Goal: Ask a question: Seek information or help from site administrators or community

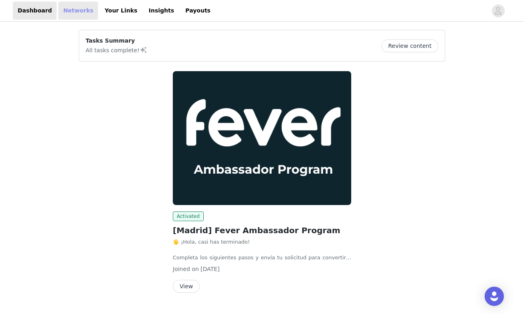
click at [69, 11] on link "Networks" at bounding box center [78, 11] width 40 height 18
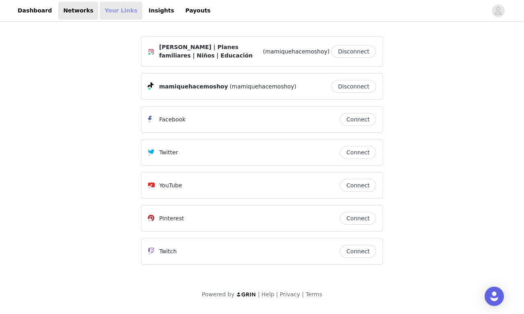
click at [107, 11] on link "Your Links" at bounding box center [121, 11] width 43 height 18
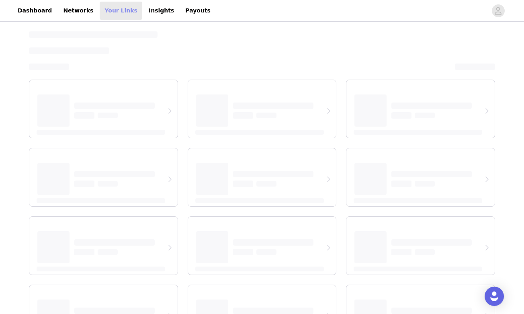
select select "12"
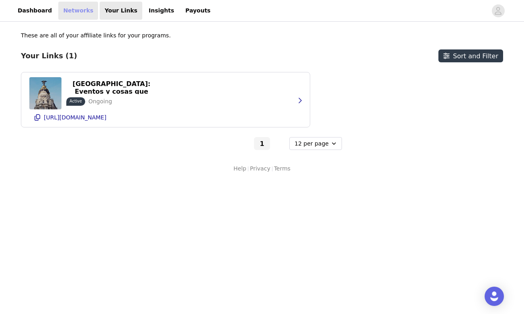
click at [73, 12] on link "Networks" at bounding box center [78, 11] width 40 height 18
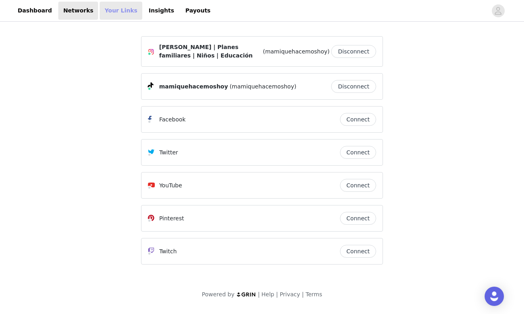
click at [116, 11] on link "Your Links" at bounding box center [121, 11] width 43 height 18
select select "12"
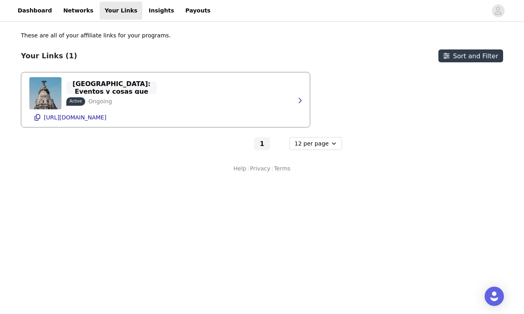
click at [118, 87] on p "Planes en [GEOGRAPHIC_DATA]: Eventos y cosas que hacer | Fever" at bounding box center [111, 87] width 81 height 31
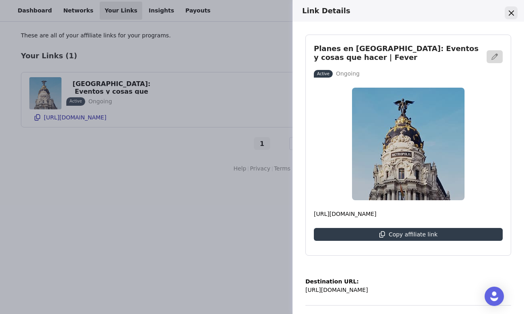
click at [510, 14] on icon "Close" at bounding box center [511, 12] width 5 height 5
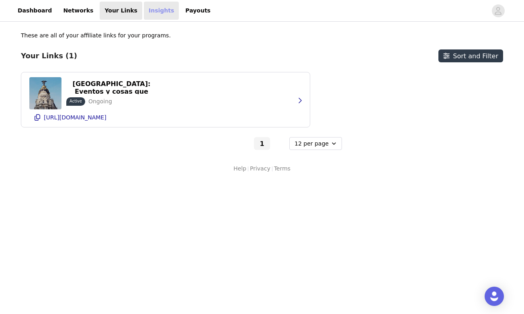
click at [144, 11] on link "Insights" at bounding box center [161, 11] width 35 height 18
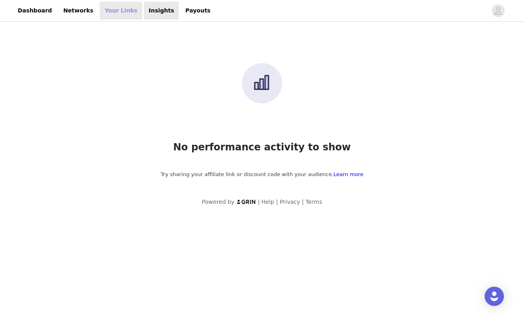
click at [110, 14] on link "Your Links" at bounding box center [121, 11] width 43 height 18
select select "12"
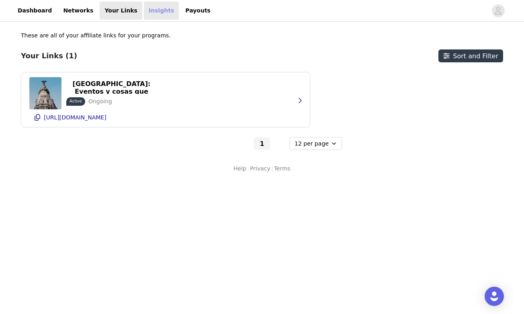
click at [144, 16] on link "Insights" at bounding box center [161, 11] width 35 height 18
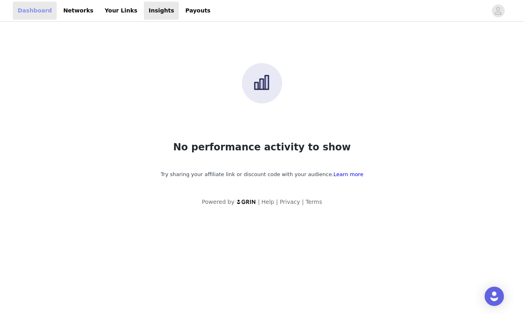
click at [43, 13] on link "Dashboard" at bounding box center [35, 11] width 44 height 18
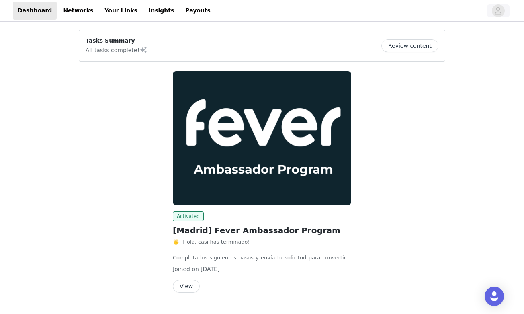
click at [503, 9] on span "button" at bounding box center [498, 10] width 13 height 13
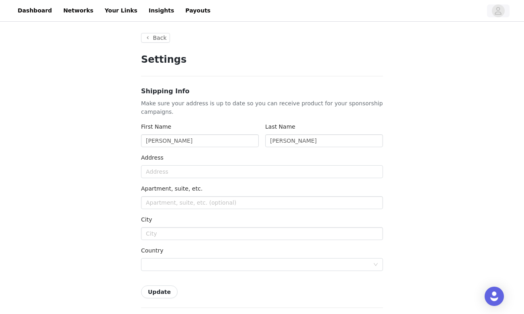
type input "+1 ([GEOGRAPHIC_DATA])"
click at [155, 37] on button "Back" at bounding box center [155, 38] width 29 height 10
click at [151, 39] on button "Back" at bounding box center [155, 38] width 29 height 10
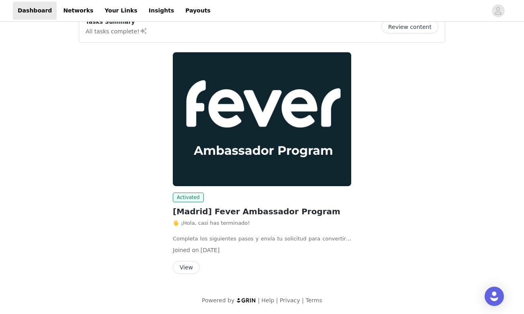
scroll to position [18, 0]
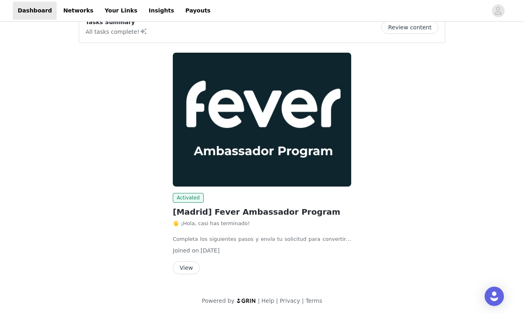
click at [184, 267] on button "View" at bounding box center [186, 267] width 27 height 13
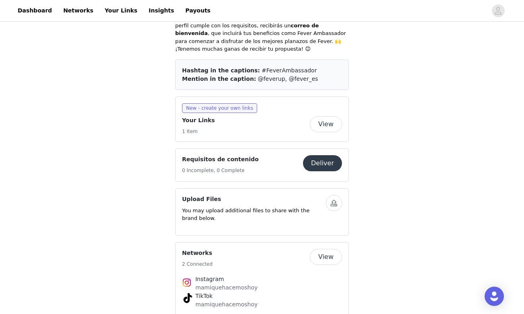
scroll to position [405, 0]
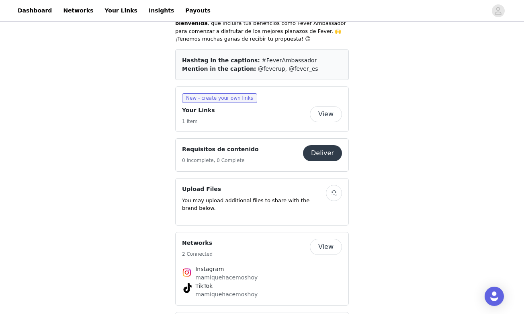
click at [321, 145] on button "Deliver" at bounding box center [322, 153] width 39 height 16
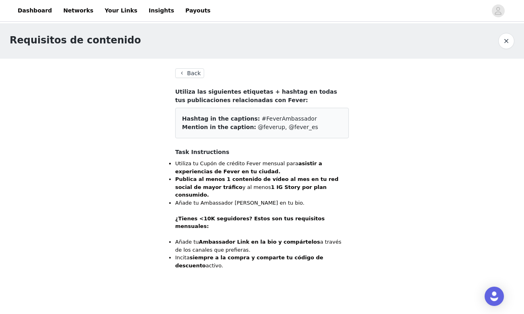
click at [187, 71] on button "Back" at bounding box center [189, 73] width 29 height 10
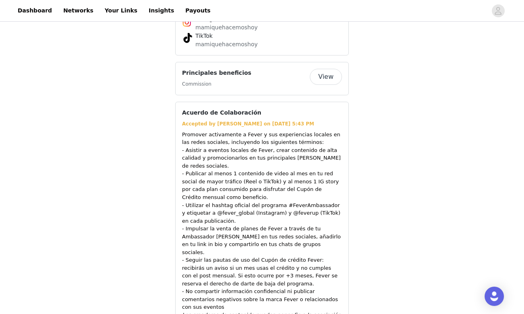
scroll to position [647, 0]
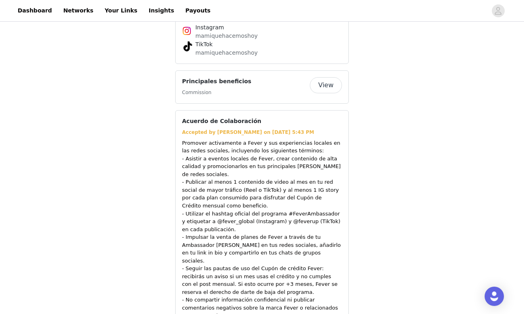
click at [329, 77] on button "View" at bounding box center [326, 85] width 32 height 16
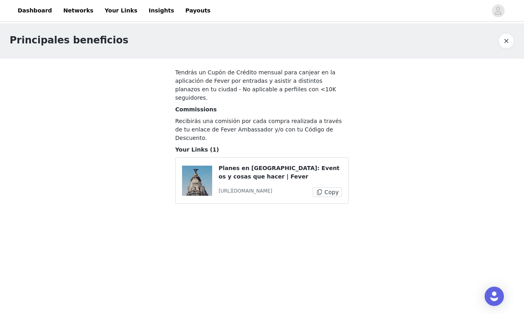
click at [504, 41] on button "button" at bounding box center [507, 41] width 16 height 16
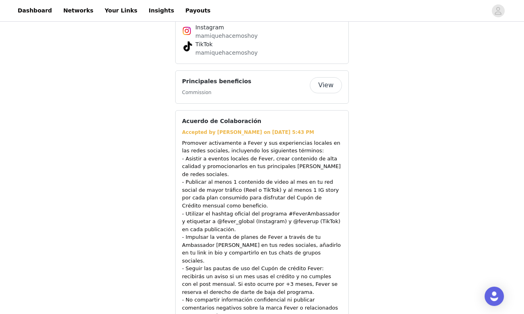
scroll to position [649, 0]
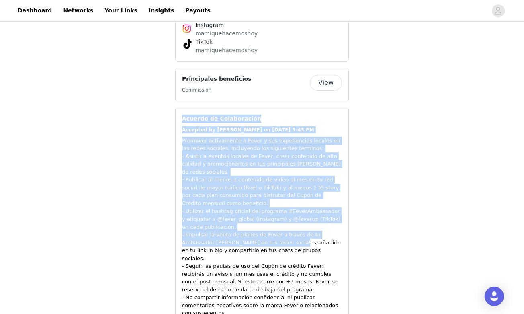
drag, startPoint x: 183, startPoint y: 77, endPoint x: 261, endPoint y: 196, distance: 142.4
click at [261, 196] on div "Acuerdo de Colaboración Accepted by [PERSON_NAME] on [DATE] 5:43 PM Promover ac…" at bounding box center [262, 265] width 160 height 301
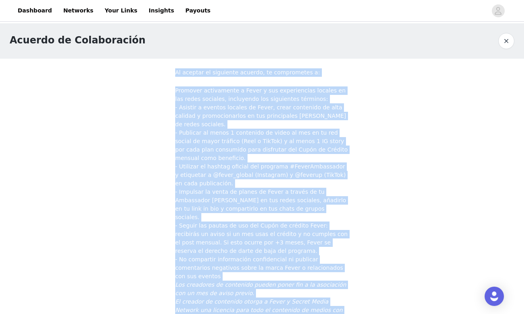
click at [505, 41] on button "button" at bounding box center [507, 41] width 16 height 16
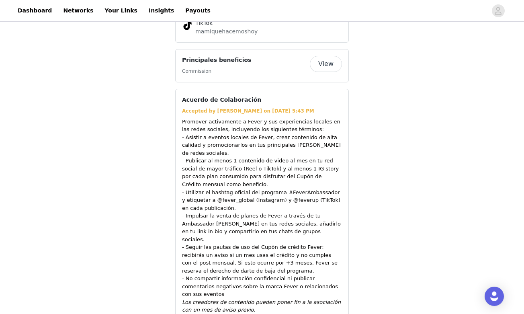
scroll to position [662, 0]
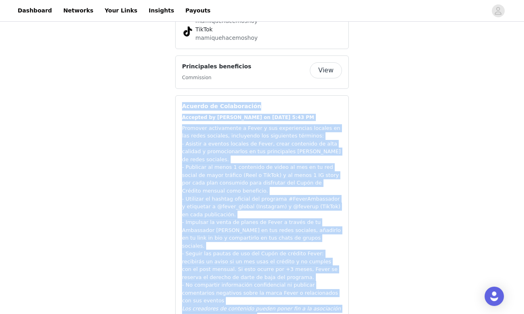
drag, startPoint x: 280, startPoint y: 276, endPoint x: 179, endPoint y: 65, distance: 234.2
click at [179, 95] on div "Acuerdo de Colaboración Accepted by [PERSON_NAME] on [DATE] 5:43 PM Promover ac…" at bounding box center [262, 257] width 174 height 325
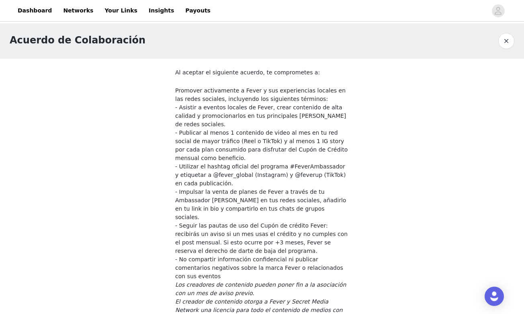
click at [235, 162] on p "- Utilizar el hashtag oficial del programa #FeverAmbassador y etiquetar a @feve…" at bounding box center [262, 174] width 174 height 25
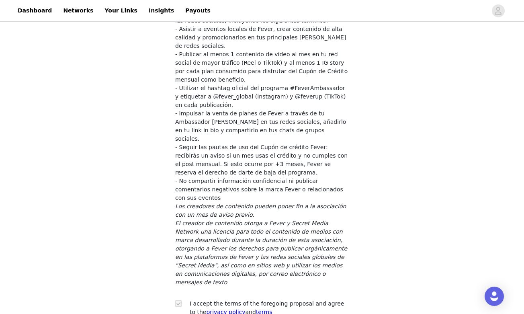
scroll to position [78, 0]
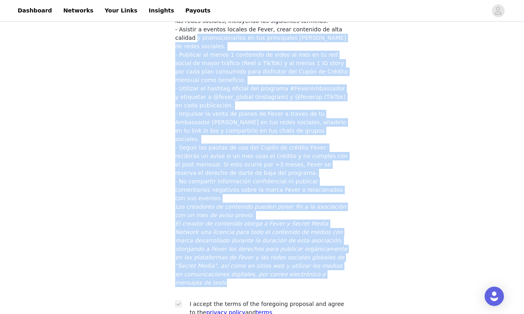
drag, startPoint x: 193, startPoint y: 261, endPoint x: 177, endPoint y: 37, distance: 225.4
click at [177, 37] on span "Promover activamente a Fever y sus experiencias locales en las redes sociales, …" at bounding box center [262, 147] width 174 height 279
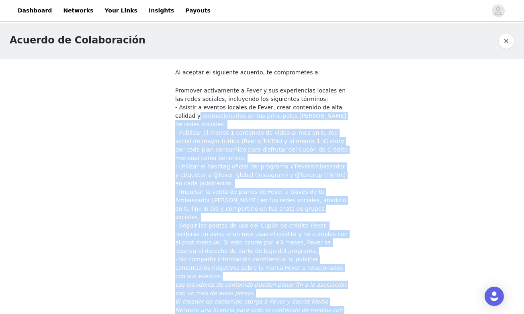
scroll to position [0, 0]
click at [501, 44] on button "button" at bounding box center [507, 41] width 16 height 16
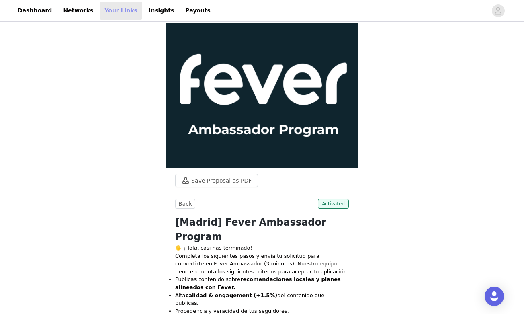
click at [116, 13] on link "Your Links" at bounding box center [121, 11] width 43 height 18
select select "12"
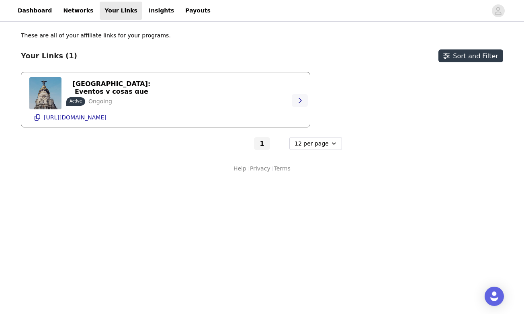
click at [300, 103] on icon "button" at bounding box center [300, 100] width 6 height 6
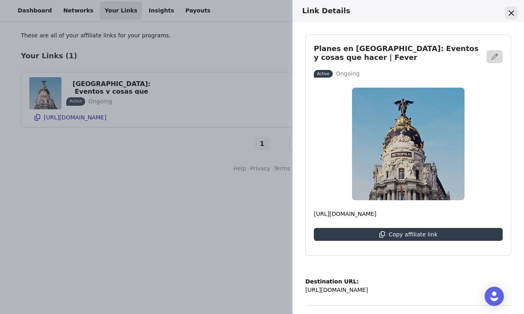
click at [516, 14] on button "Close" at bounding box center [511, 12] width 13 height 13
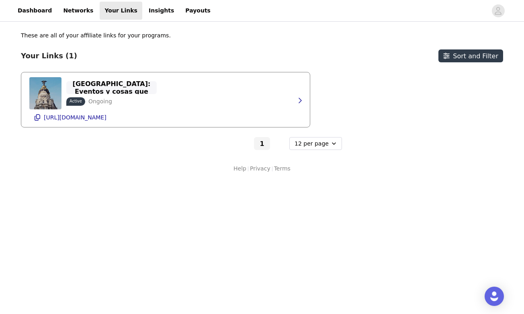
click at [109, 89] on p "Planes en [GEOGRAPHIC_DATA]: Eventos y cosas que hacer | Fever" at bounding box center [111, 87] width 81 height 31
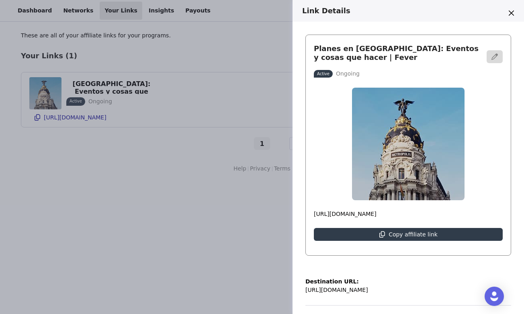
click at [372, 51] on h3 "Planes en [GEOGRAPHIC_DATA]: Eventos y cosas que hacer | Fever" at bounding box center [398, 52] width 168 height 17
click at [349, 72] on p "Ongoing" at bounding box center [348, 74] width 24 height 8
click at [368, 290] on p "[URL][DOMAIN_NAME]" at bounding box center [337, 290] width 63 height 8
click at [354, 193] on img at bounding box center [408, 144] width 113 height 113
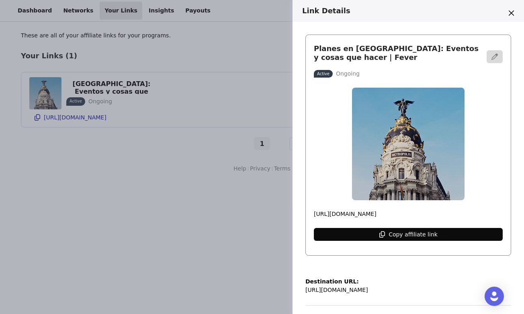
click at [418, 233] on p "Copy affiliate link" at bounding box center [413, 234] width 49 height 6
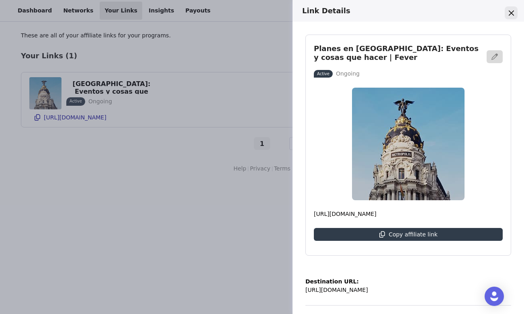
click at [514, 14] on icon "Close" at bounding box center [511, 12] width 5 height 5
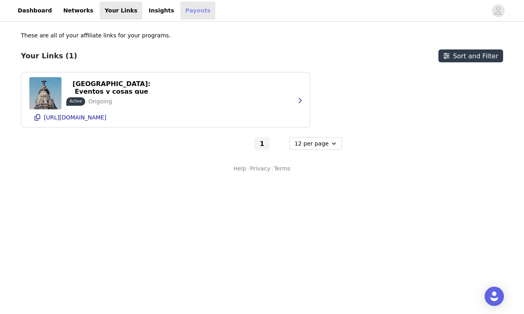
click at [181, 12] on link "Payouts" at bounding box center [198, 11] width 35 height 18
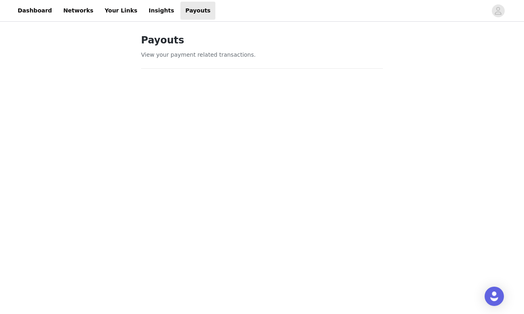
click at [410, 253] on div "Payouts View your payment related transactions. Payout Activity View and track …" at bounding box center [262, 266] width 524 height 487
click at [144, 14] on link "Insights" at bounding box center [161, 11] width 35 height 18
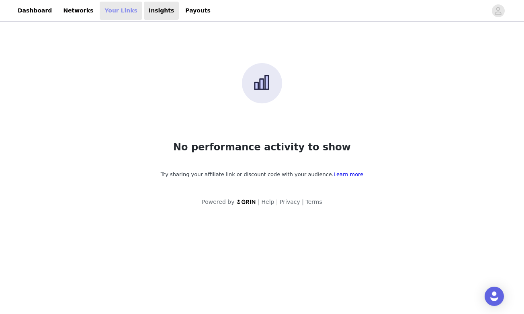
click at [109, 9] on link "Your Links" at bounding box center [121, 11] width 43 height 18
select select "12"
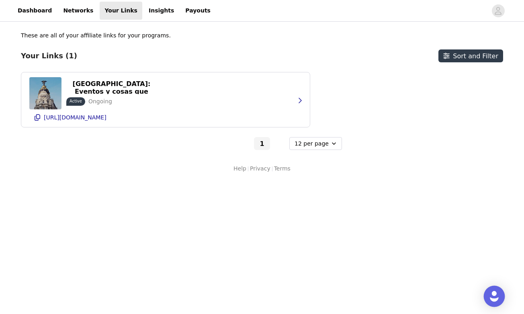
click at [498, 292] on div "Open Intercom Messenger" at bounding box center [494, 296] width 21 height 21
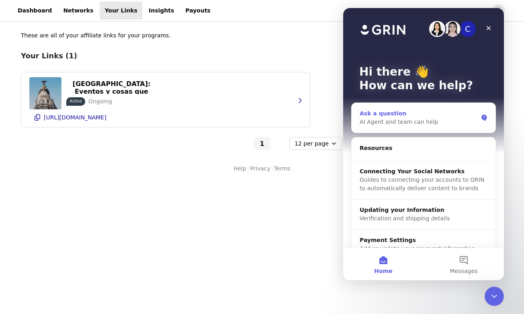
click at [405, 122] on div "AI Agent and team can help" at bounding box center [419, 122] width 118 height 8
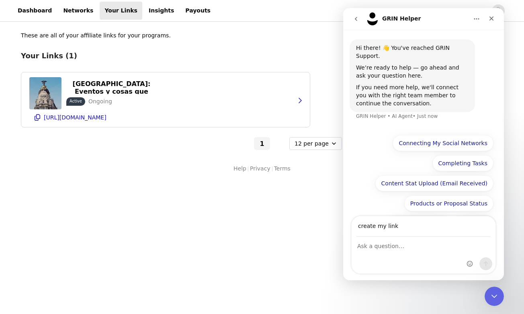
type input "create my link"
drag, startPoint x: 409, startPoint y: 227, endPoint x: 298, endPoint y: 227, distance: 111.0
click at [343, 227] on html "GRIN Helper Hi there! 👋 You've reached GRIN Support. We’re ready to help — go a…" at bounding box center [423, 144] width 161 height 272
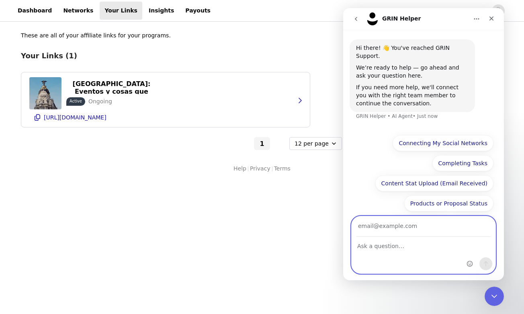
click at [378, 245] on textarea "Ask a question…" at bounding box center [424, 244] width 144 height 14
paste textarea "[URL][DOMAIN_NAME]"
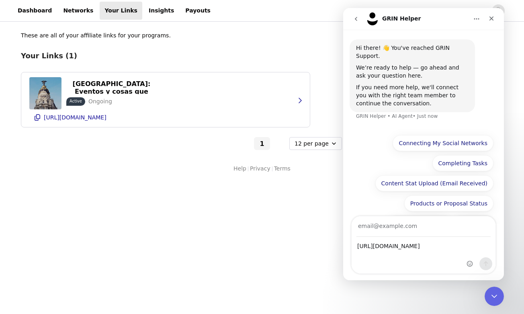
drag, startPoint x: 486, startPoint y: 245, endPoint x: 320, endPoint y: 250, distance: 165.8
click at [343, 250] on html "GRIN Helper Hi there! 👋 You've reached GRIN Support. We’re ready to help — go a…" at bounding box center [423, 144] width 161 height 272
click at [456, 247] on textarea "[URL][DOMAIN_NAME]" at bounding box center [424, 244] width 144 height 14
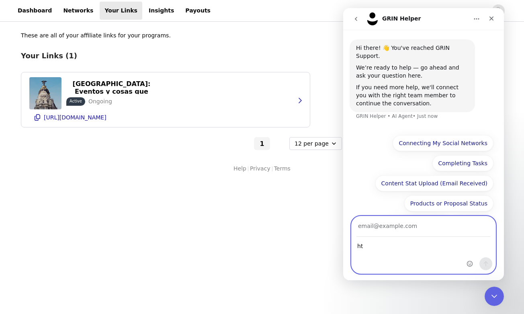
type textarea "h"
type textarea "create my links"
click at [434, 230] on input "Your email" at bounding box center [424, 226] width 134 height 21
type input "mamiquehacemoshoy2022"
type input "[EMAIL_ADDRESS][DOMAIN_NAME]"
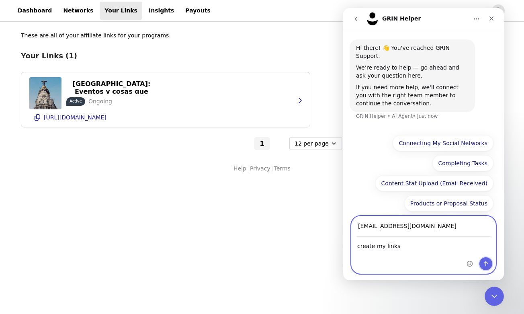
click at [487, 263] on icon "Send a message…" at bounding box center [486, 264] width 6 height 6
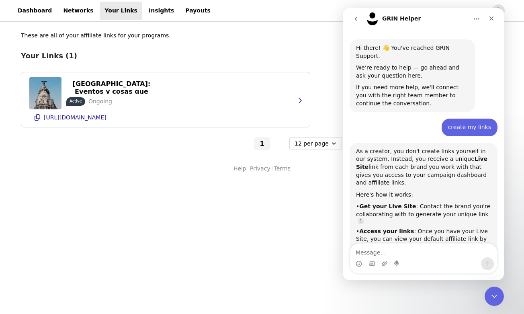
scroll to position [84, 0]
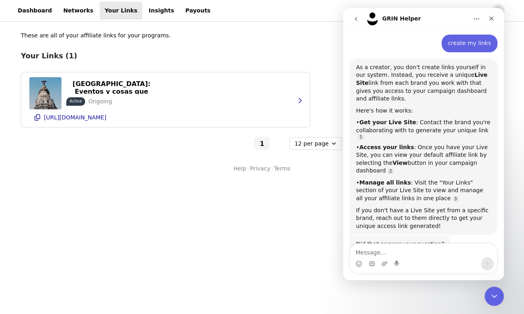
click at [480, 19] on button "Home" at bounding box center [476, 18] width 15 height 15
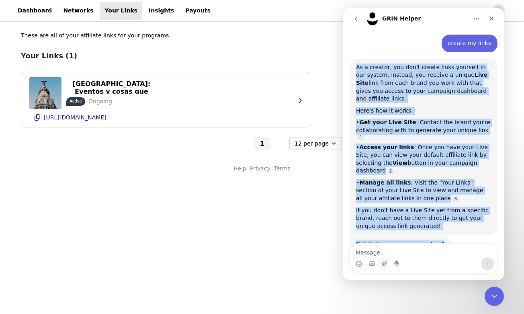
drag, startPoint x: 436, startPoint y: 219, endPoint x: 355, endPoint y: 54, distance: 183.3
click at [355, 54] on div "Hi there! 👋 You've reached GRIN Support. We’re ready to help — go ahead and ask…" at bounding box center [424, 113] width 148 height 316
copy div "As a creator, you don't create links yourself in our system. Instead, you recei…"
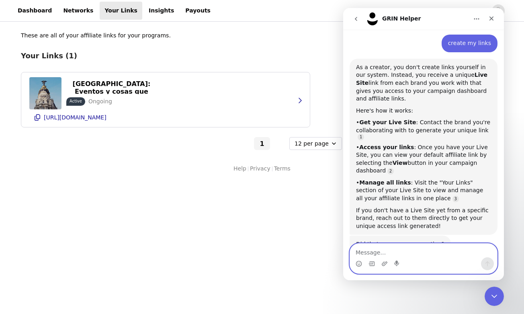
click at [397, 255] on textarea "Message…" at bounding box center [423, 251] width 147 height 14
paste textarea "Contact the brand"
click at [379, 253] on textarea "how we Contact the brand" at bounding box center [423, 251] width 147 height 14
click at [457, 252] on textarea "how we contact the brand" at bounding box center [423, 251] width 147 height 14
type textarea "how we contact the brand?"
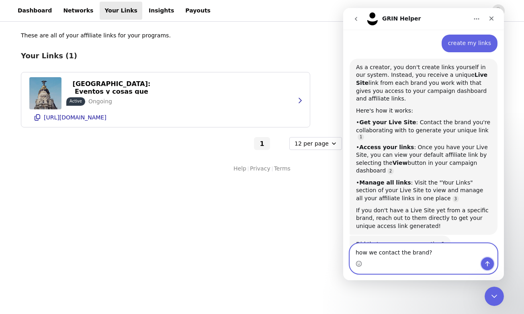
click at [490, 261] on icon "Send a message…" at bounding box center [488, 264] width 6 height 6
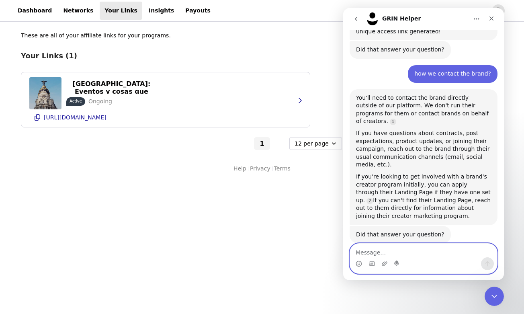
scroll to position [275, 0]
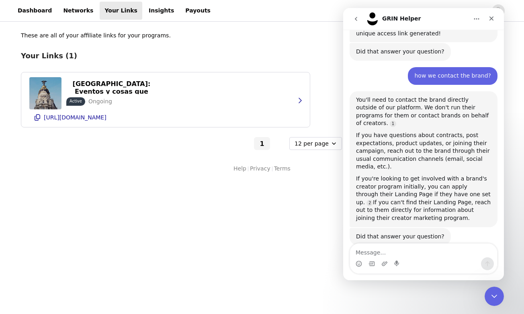
drag, startPoint x: 357, startPoint y: 71, endPoint x: 443, endPoint y: 182, distance: 140.1
click at [443, 182] on div "You'll need to contact the brand directly outside of our platform. We don't run…" at bounding box center [423, 159] width 135 height 126
copy div "You'll need to contact the brand directly outside of our platform. We don't run…"
click at [409, 259] on div "Intercom messenger" at bounding box center [423, 263] width 147 height 13
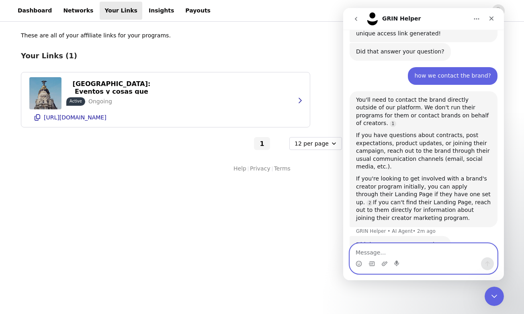
click at [411, 254] on textarea "Message…" at bounding box center [423, 251] width 147 height 14
click at [386, 253] on textarea "what is my code" at bounding box center [423, 251] width 147 height 14
click at [429, 253] on textarea "what is my discount code" at bounding box center [423, 251] width 147 height 14
type textarea "what is my discount code ?"
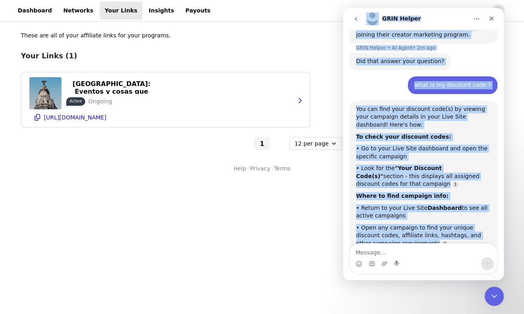
scroll to position [435, 0]
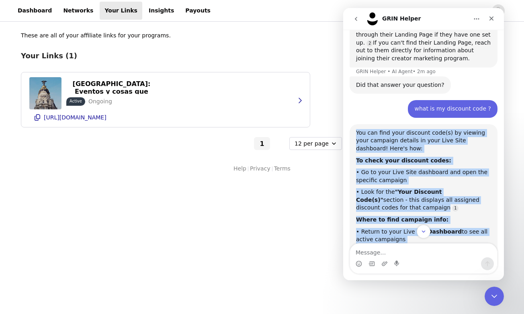
drag, startPoint x: 421, startPoint y: 202, endPoint x: 358, endPoint y: 97, distance: 122.8
click at [358, 129] on div "You can find your discount code(s) by viewing your campaign details in your Liv…" at bounding box center [423, 214] width 135 height 170
copy div "You can find your discount code(s) by viewing your campaign details in your Liv…"
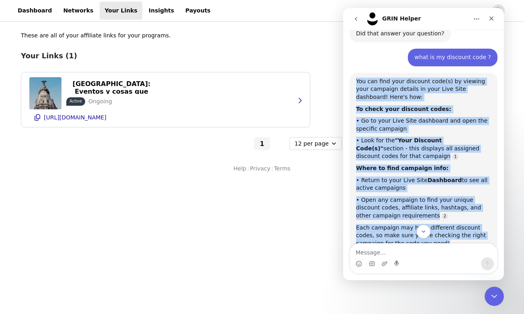
scroll to position [487, 0]
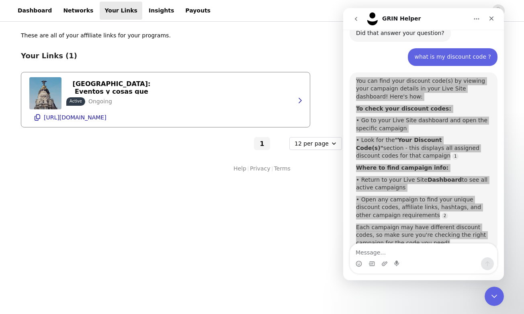
click at [185, 91] on div "Planes en [GEOGRAPHIC_DATA]: Eventos y cosas que hacer | Fever Active Ongoing […" at bounding box center [165, 99] width 273 height 55
click at [299, 102] on icon "button" at bounding box center [300, 100] width 6 height 6
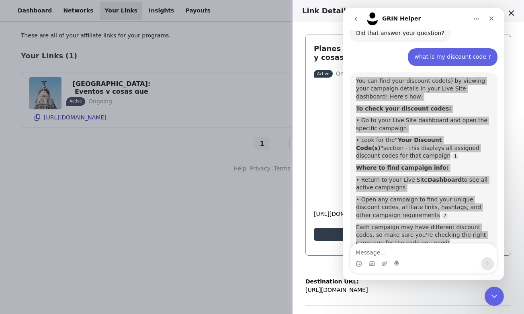
click at [327, 50] on h3 "Planes en [GEOGRAPHIC_DATA]: Eventos y cosas que hacer | Fever" at bounding box center [398, 52] width 168 height 17
click at [326, 76] on span "Active" at bounding box center [323, 74] width 19 height 8
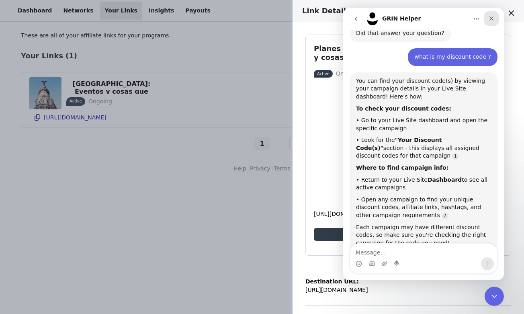
click at [490, 19] on icon "Close" at bounding box center [492, 18] width 6 height 6
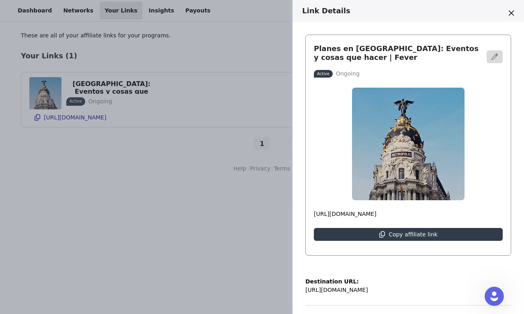
scroll to position [0, 0]
click at [497, 61] on button "button" at bounding box center [495, 56] width 16 height 13
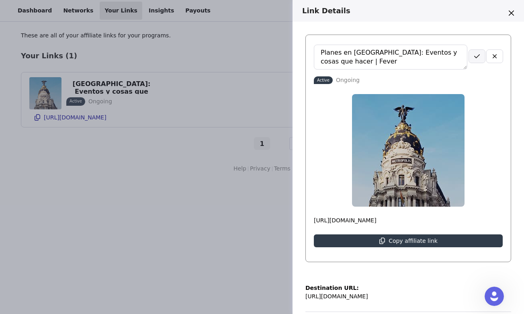
click at [481, 59] on button "button" at bounding box center [477, 56] width 16 height 13
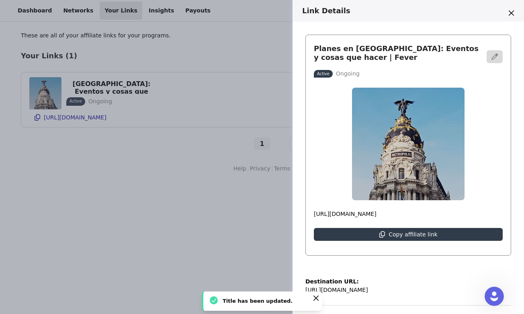
click at [219, 251] on div "Link Details Planes en [GEOGRAPHIC_DATA]: Eventos y cosas que hacer | Fever Act…" at bounding box center [262, 157] width 524 height 314
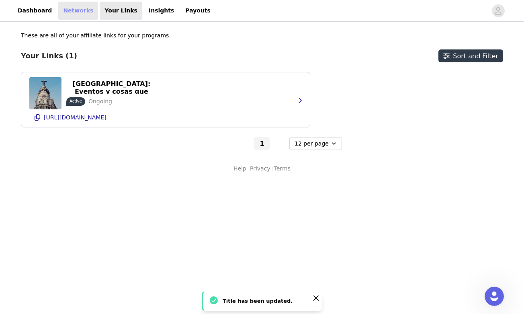
click at [78, 16] on link "Networks" at bounding box center [78, 11] width 40 height 18
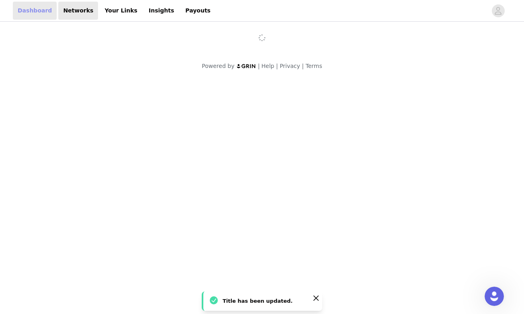
click at [37, 18] on link "Dashboard" at bounding box center [35, 11] width 44 height 18
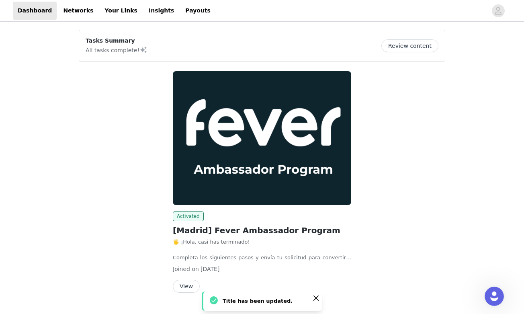
click at [418, 47] on button "Review content" at bounding box center [410, 45] width 57 height 13
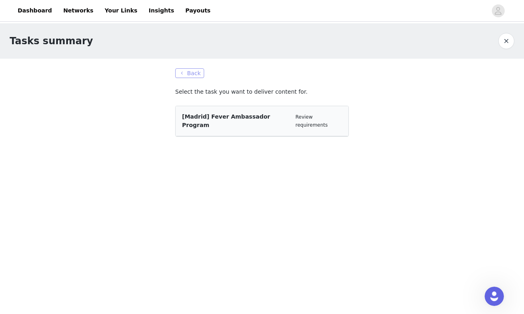
click at [187, 72] on button "Back" at bounding box center [189, 73] width 29 height 10
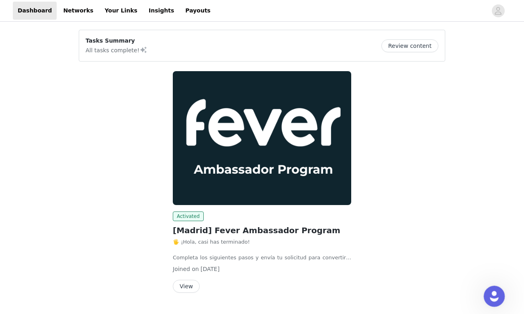
click at [494, 300] on icon "Open Intercom Messenger" at bounding box center [493, 295] width 13 height 13
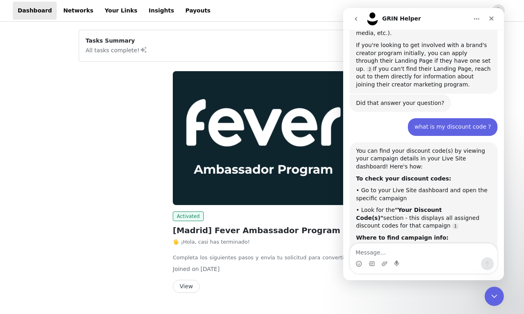
scroll to position [481, 0]
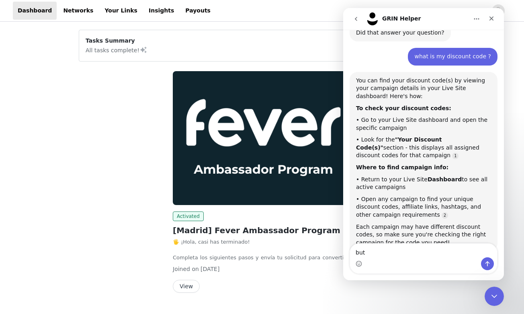
type textarea "but"
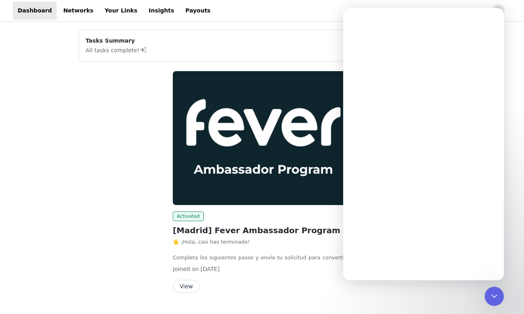
scroll to position [0, 0]
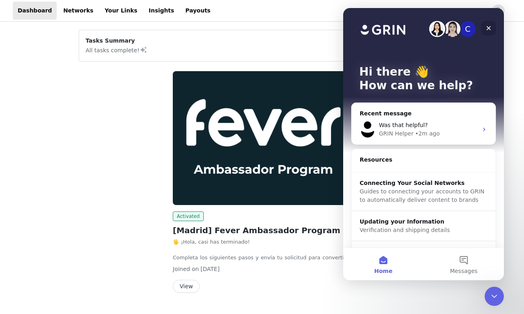
click at [493, 28] on div "Close" at bounding box center [489, 28] width 14 height 14
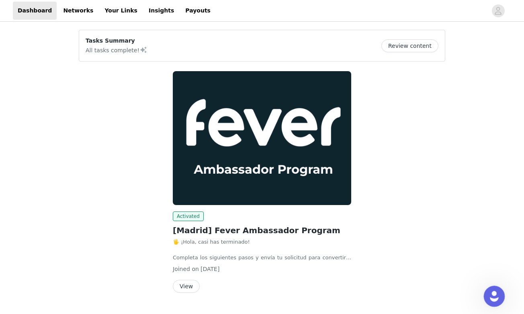
click at [495, 291] on icon "Open Intercom Messenger" at bounding box center [493, 295] width 13 height 13
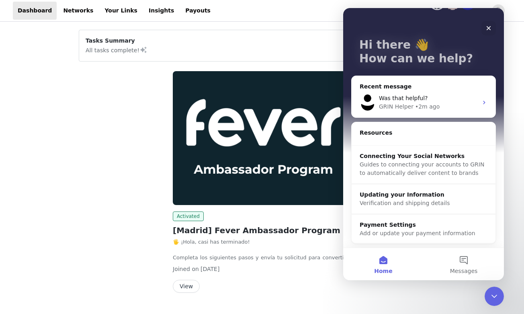
scroll to position [27, 0]
click at [444, 102] on div "Was that helpful?" at bounding box center [428, 98] width 99 height 8
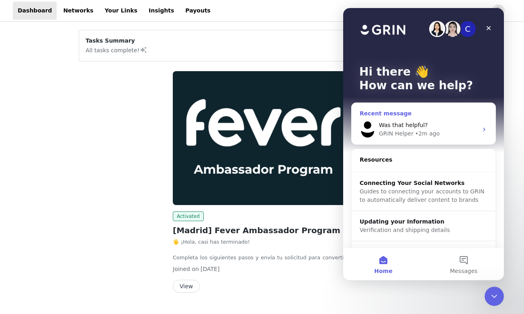
click at [410, 129] on div "GRIN Helper" at bounding box center [396, 133] width 35 height 8
click at [380, 112] on div "Recent message" at bounding box center [424, 113] width 128 height 8
click at [485, 131] on icon "Intercom messenger" at bounding box center [484, 129] width 6 height 6
click at [478, 127] on div "Was that helpful?" at bounding box center [428, 125] width 99 height 8
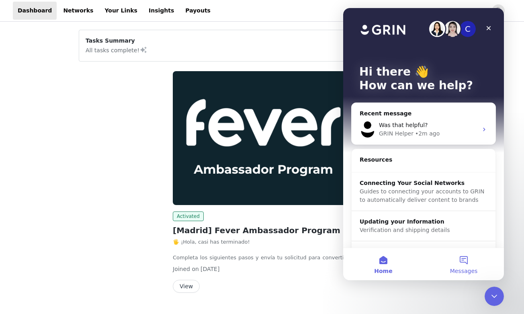
click at [467, 259] on button "Messages" at bounding box center [464, 264] width 80 height 32
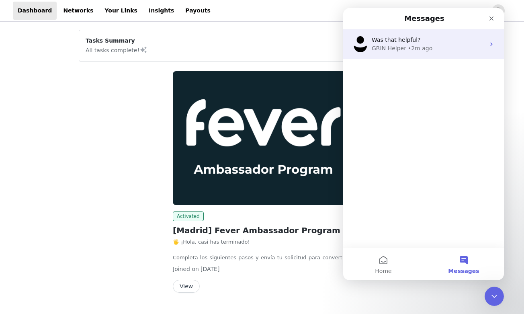
click at [421, 56] on div "Was that helpful? GRIN Helper • 2m ago" at bounding box center [423, 44] width 161 height 30
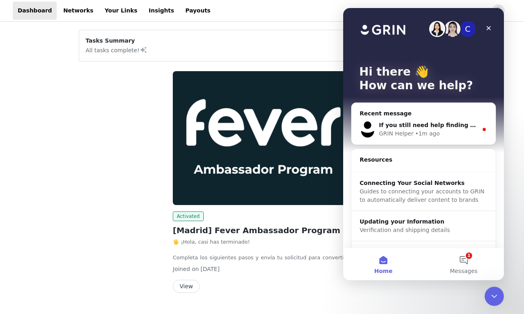
click at [94, 123] on div "Activated [Madrid] Fever Ambassador Program 🖐️ ¡Hola, casi has terminado! Compl…" at bounding box center [262, 183] width 376 height 234
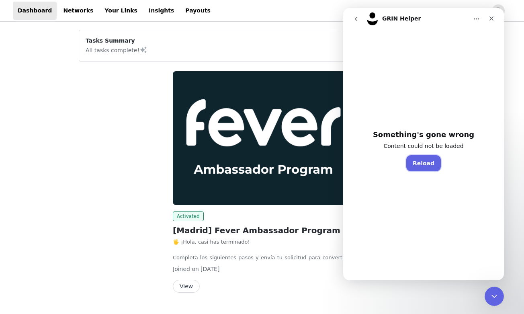
click at [431, 162] on button "Reload" at bounding box center [424, 163] width 35 height 16
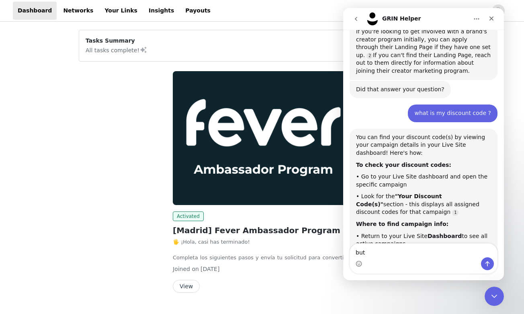
scroll to position [522, 0]
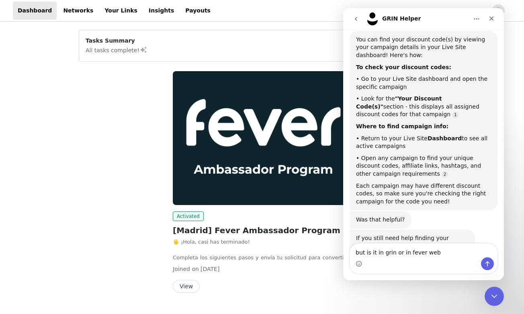
type textarea "but is it in grin or in fever web?"
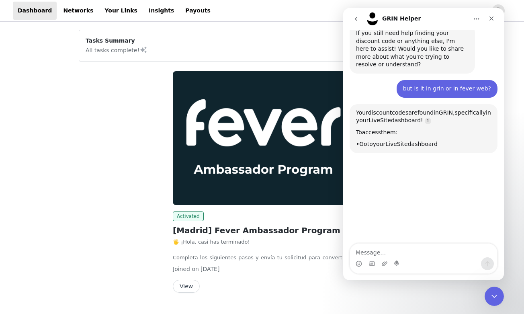
scroll to position [726, 0]
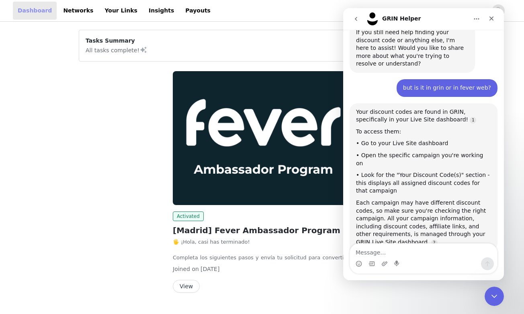
click at [30, 11] on link "Dashboard" at bounding box center [35, 11] width 44 height 18
click at [417, 251] on textarea "Message…" at bounding box center [423, 251] width 147 height 14
click at [146, 211] on div "Activated [Madrid] Fever Ambassador Program 🖐️ ¡Hola, casi has terminado! Compl…" at bounding box center [262, 183] width 376 height 234
click at [496, 18] on div "Close" at bounding box center [492, 18] width 14 height 14
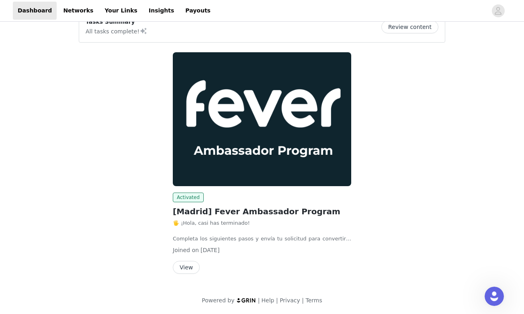
scroll to position [18, 0]
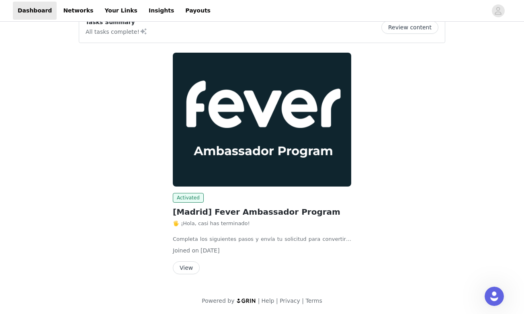
click at [183, 268] on button "View" at bounding box center [186, 267] width 27 height 13
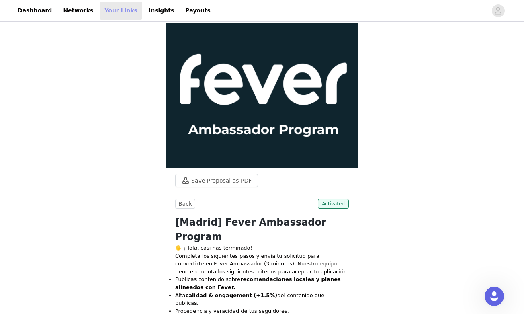
click at [108, 8] on link "Your Links" at bounding box center [121, 11] width 43 height 18
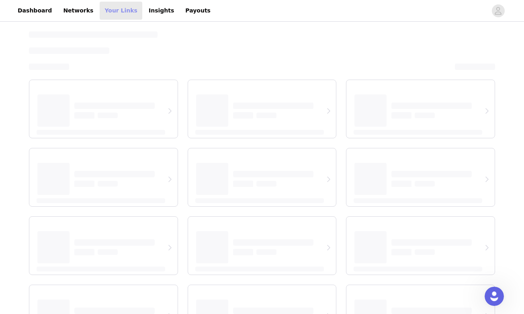
select select "12"
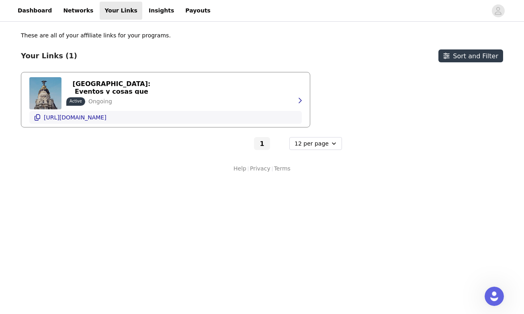
click at [103, 117] on p "[URL][DOMAIN_NAME]" at bounding box center [75, 117] width 63 height 6
click at [470, 60] on button "Sort and Filter" at bounding box center [471, 55] width 65 height 13
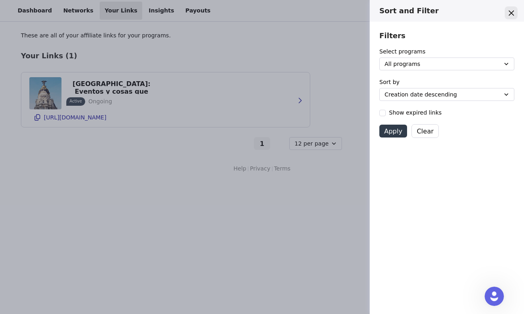
click at [511, 10] on icon "Close" at bounding box center [511, 12] width 5 height 5
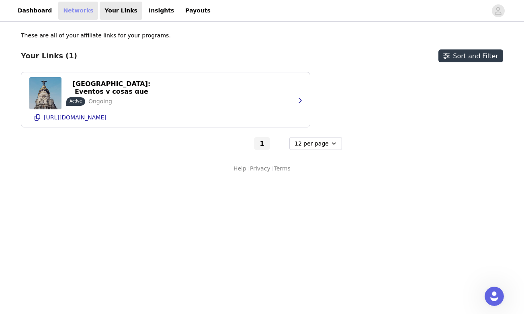
click at [75, 9] on link "Networks" at bounding box center [78, 11] width 40 height 18
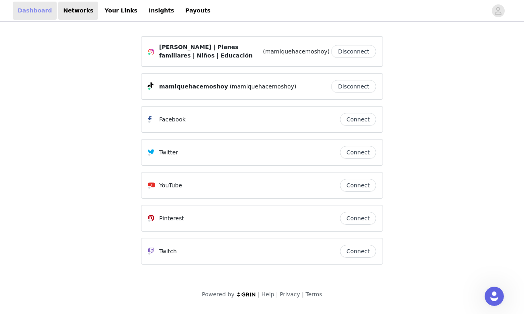
click at [32, 11] on link "Dashboard" at bounding box center [35, 11] width 44 height 18
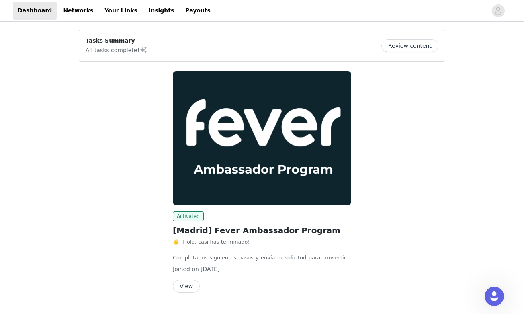
click at [220, 122] on img at bounding box center [262, 138] width 179 height 134
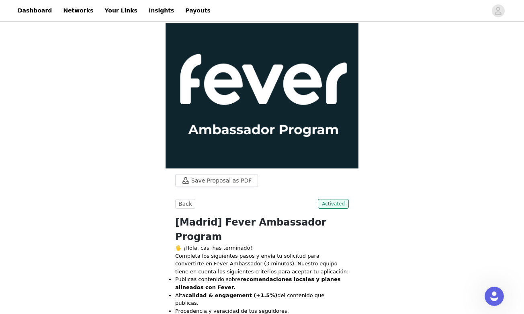
click at [228, 99] on img at bounding box center [262, 95] width 193 height 145
click at [491, 290] on div "Open Intercom Messenger" at bounding box center [493, 295] width 27 height 27
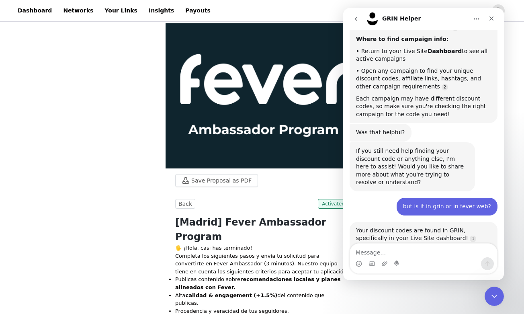
scroll to position [704, 0]
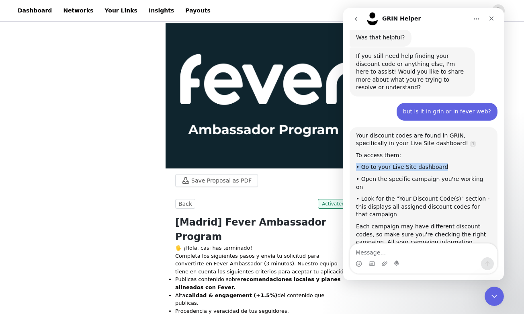
drag, startPoint x: 446, startPoint y: 115, endPoint x: 358, endPoint y: 116, distance: 88.5
click at [358, 163] on div "• Go to your Live Site dashboard" at bounding box center [423, 167] width 135 height 8
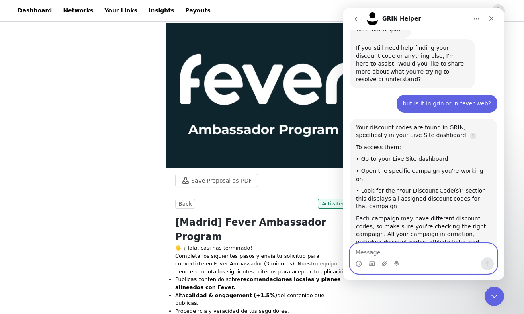
click at [433, 253] on textarea "Message…" at bounding box center [423, 251] width 147 height 14
type textarea "puedo hablarte en español?"
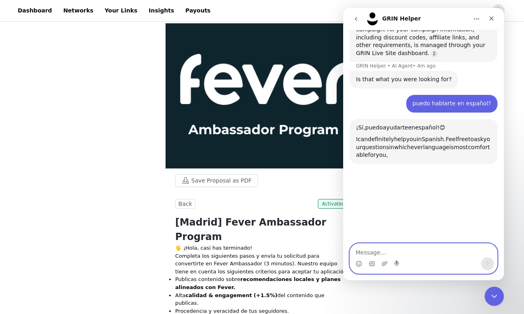
scroll to position [917, 0]
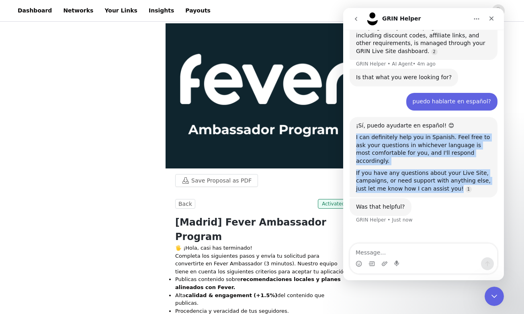
drag, startPoint x: 463, startPoint y: 116, endPoint x: 347, endPoint y: 70, distance: 124.9
copy div "I can definitely help you in Spanish. Feel free to ask your questions in whiche…"
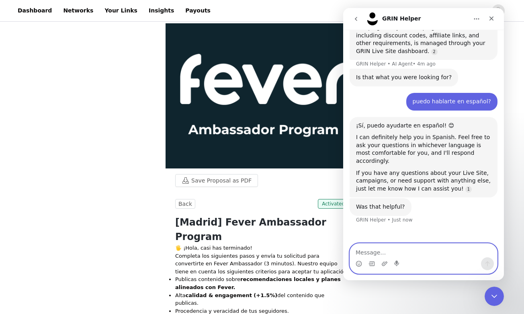
click at [404, 250] on textarea "Message…" at bounding box center [423, 251] width 147 height 14
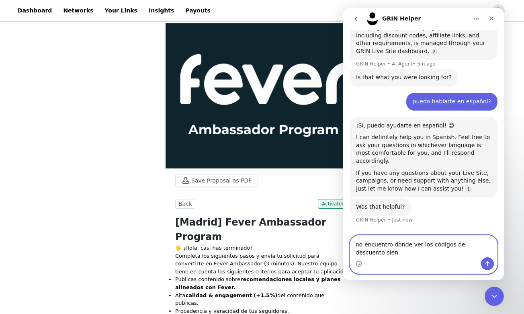
scroll to position [909, 0]
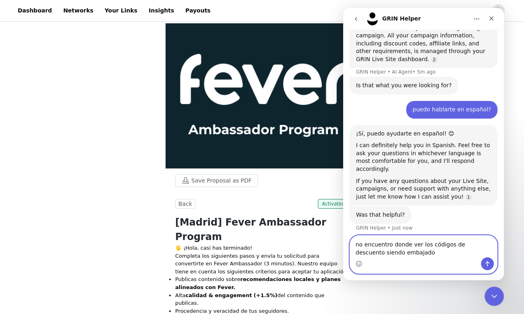
type textarea "no encuentro donde ver los códigos de descuento siendo embajador"
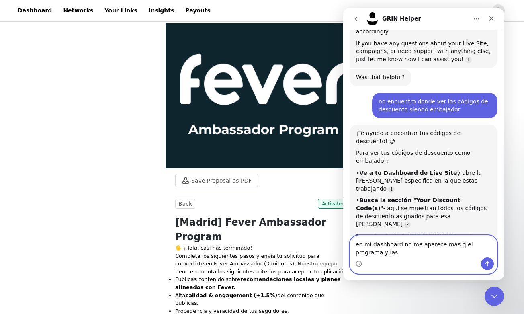
scroll to position [1055, 0]
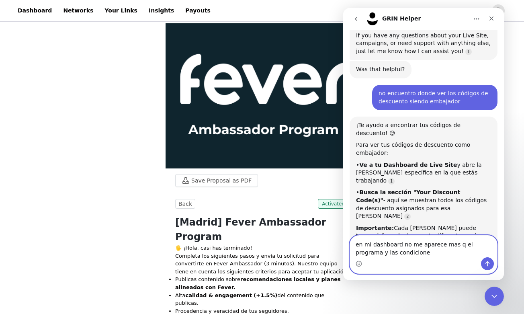
type textarea "en mi dashboard no me aparece mas q el programa y las condiciones"
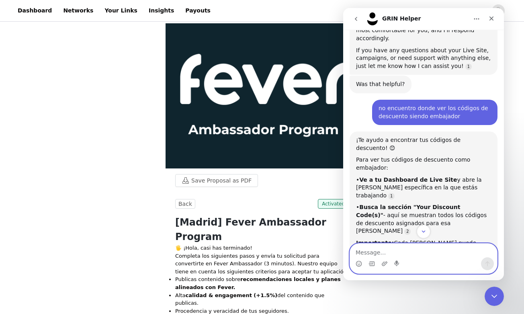
scroll to position [0, 0]
click at [263, 252] on p "Completa los siguientes pasos y envía tu solicitud para convertirte en Fever Am…" at bounding box center [262, 264] width 174 height 24
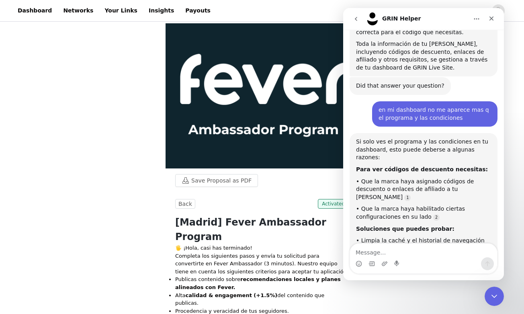
click at [266, 252] on p "Completa los siguientes pasos y envía tu solicitud para convertirte en Fever Am…" at bounding box center [262, 264] width 174 height 24
click at [493, 18] on icon "Close" at bounding box center [492, 18] width 6 height 6
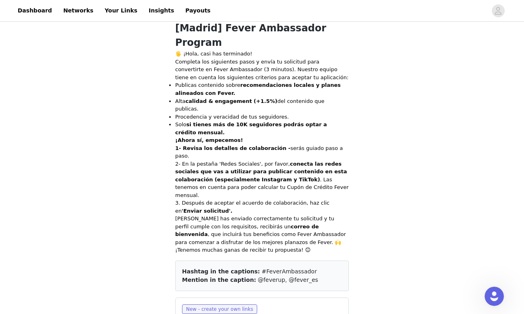
scroll to position [475, 0]
